Goal: Task Accomplishment & Management: Use online tool/utility

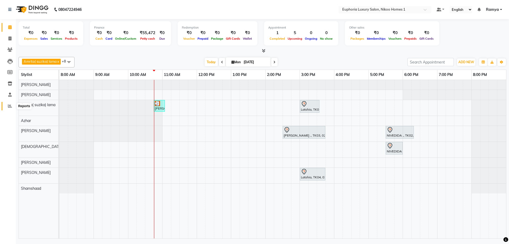
click at [11, 104] on icon at bounding box center [10, 106] width 4 height 4
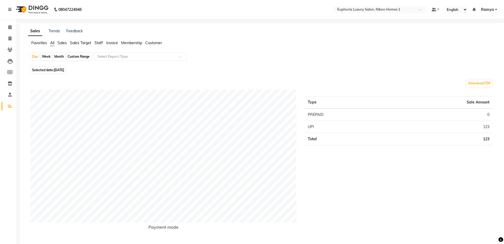
click at [77, 55] on div "Custom Range" at bounding box center [78, 56] width 25 height 7
select select "9"
select select "2025"
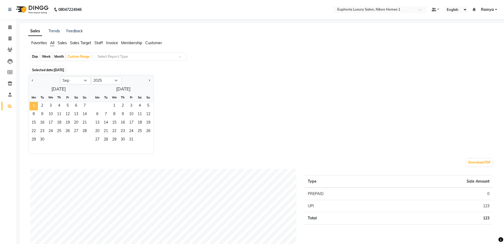
click at [32, 107] on span "1" at bounding box center [33, 106] width 8 height 8
click at [45, 143] on span "30" at bounding box center [42, 140] width 8 height 8
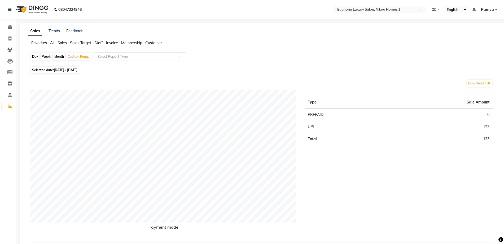
click at [99, 42] on span "Staff" at bounding box center [98, 43] width 8 height 5
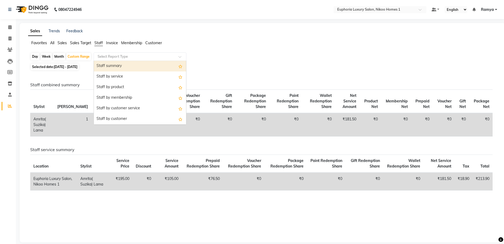
click at [106, 55] on input "text" at bounding box center [134, 56] width 76 height 5
click at [107, 63] on div "Staff summary" at bounding box center [140, 66] width 92 height 11
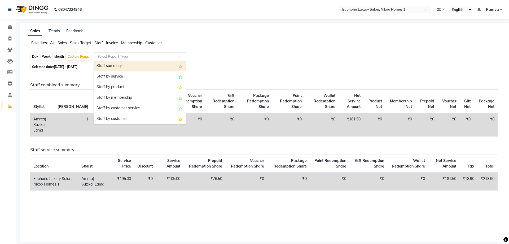
select select "full_report"
select select "csv"
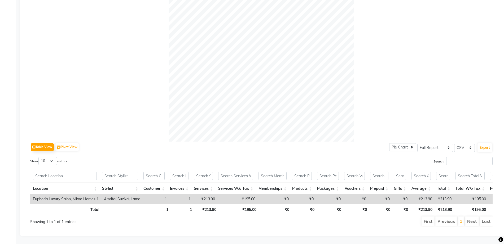
scroll to position [136, 0]
